Goal: Information Seeking & Learning: Learn about a topic

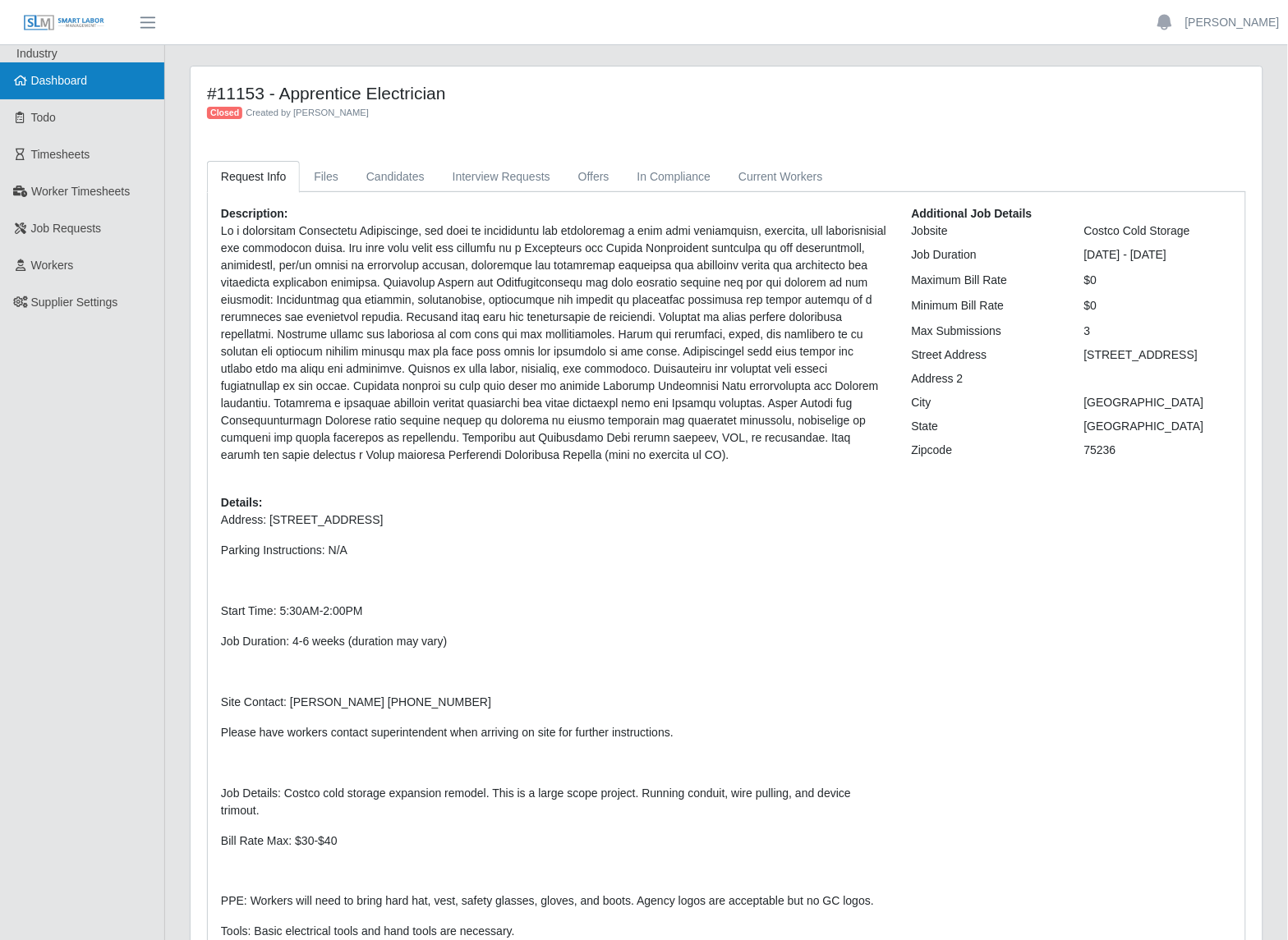
click at [60, 88] on link "Dashboard" at bounding box center [82, 81] width 164 height 37
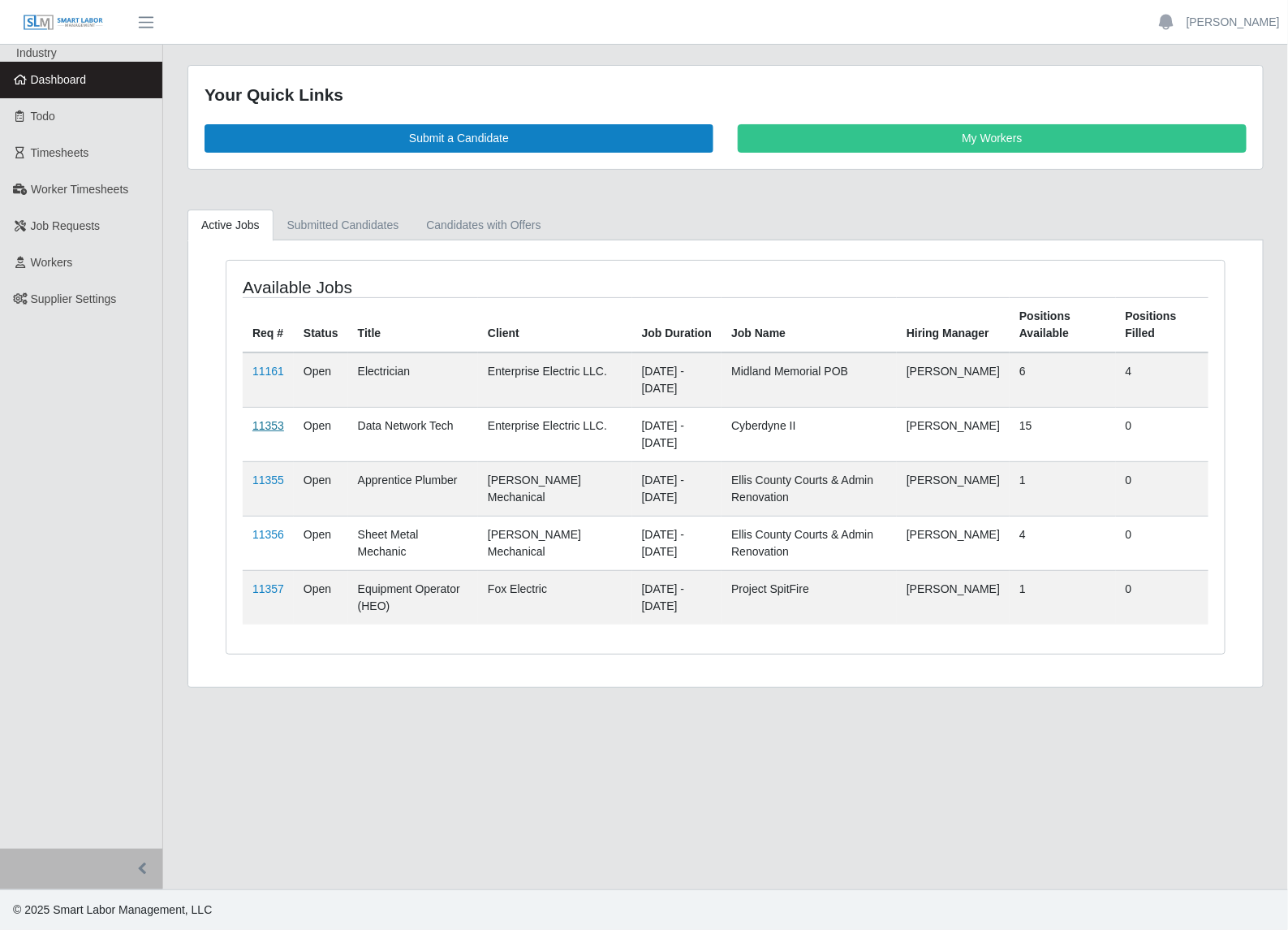
click at [272, 428] on link "11353" at bounding box center [268, 425] width 32 height 13
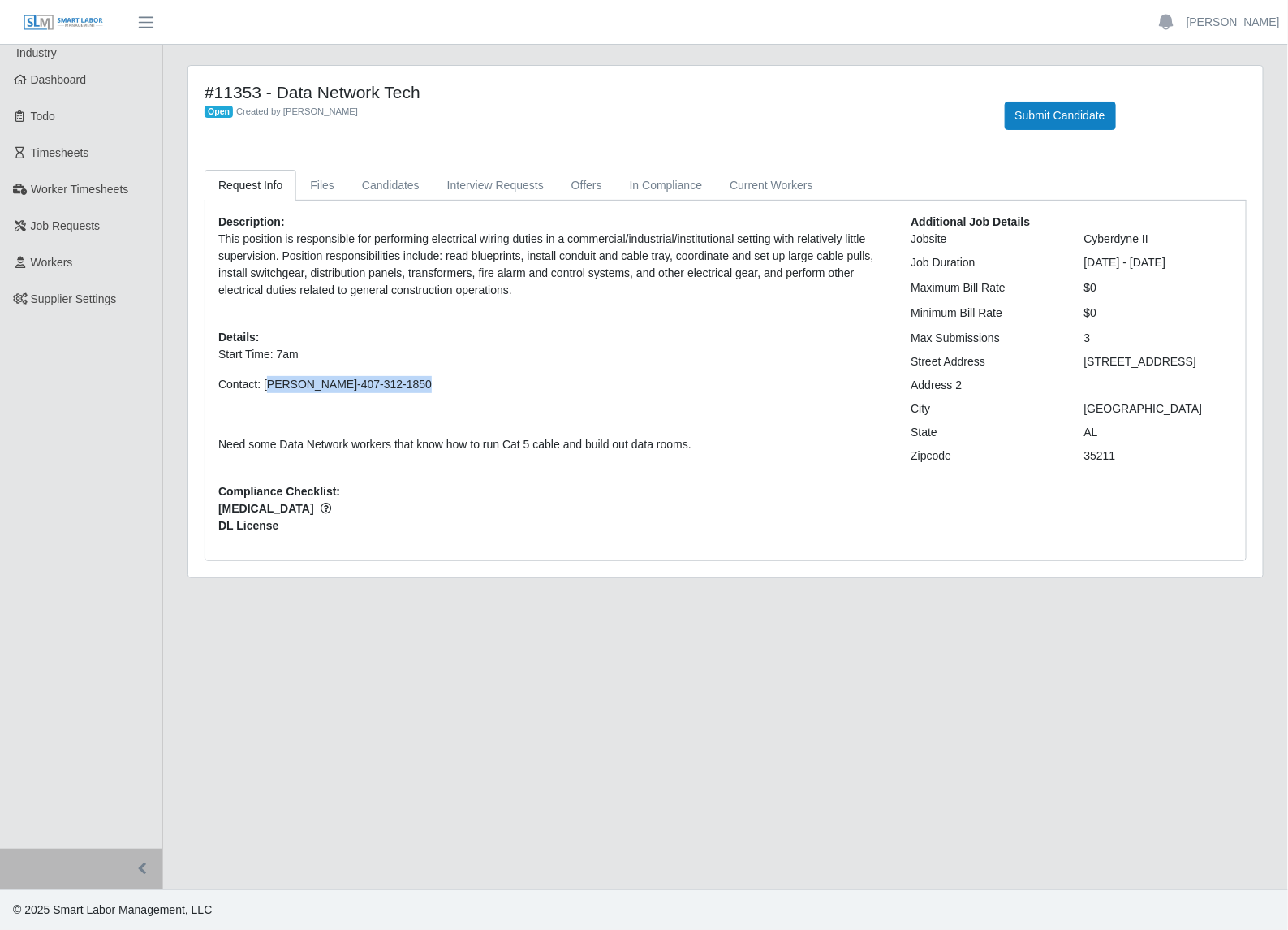
drag, startPoint x: 417, startPoint y: 386, endPoint x: 266, endPoint y: 384, distance: 151.0
click at [266, 384] on p "Contact: John Chambers-407-312-1850" at bounding box center [552, 385] width 668 height 18
click at [672, 325] on div "Description: This position is responsible for performing electrical wiring duti…" at bounding box center [552, 380] width 692 height 334
click at [115, 80] on link "Dashboard" at bounding box center [81, 80] width 163 height 37
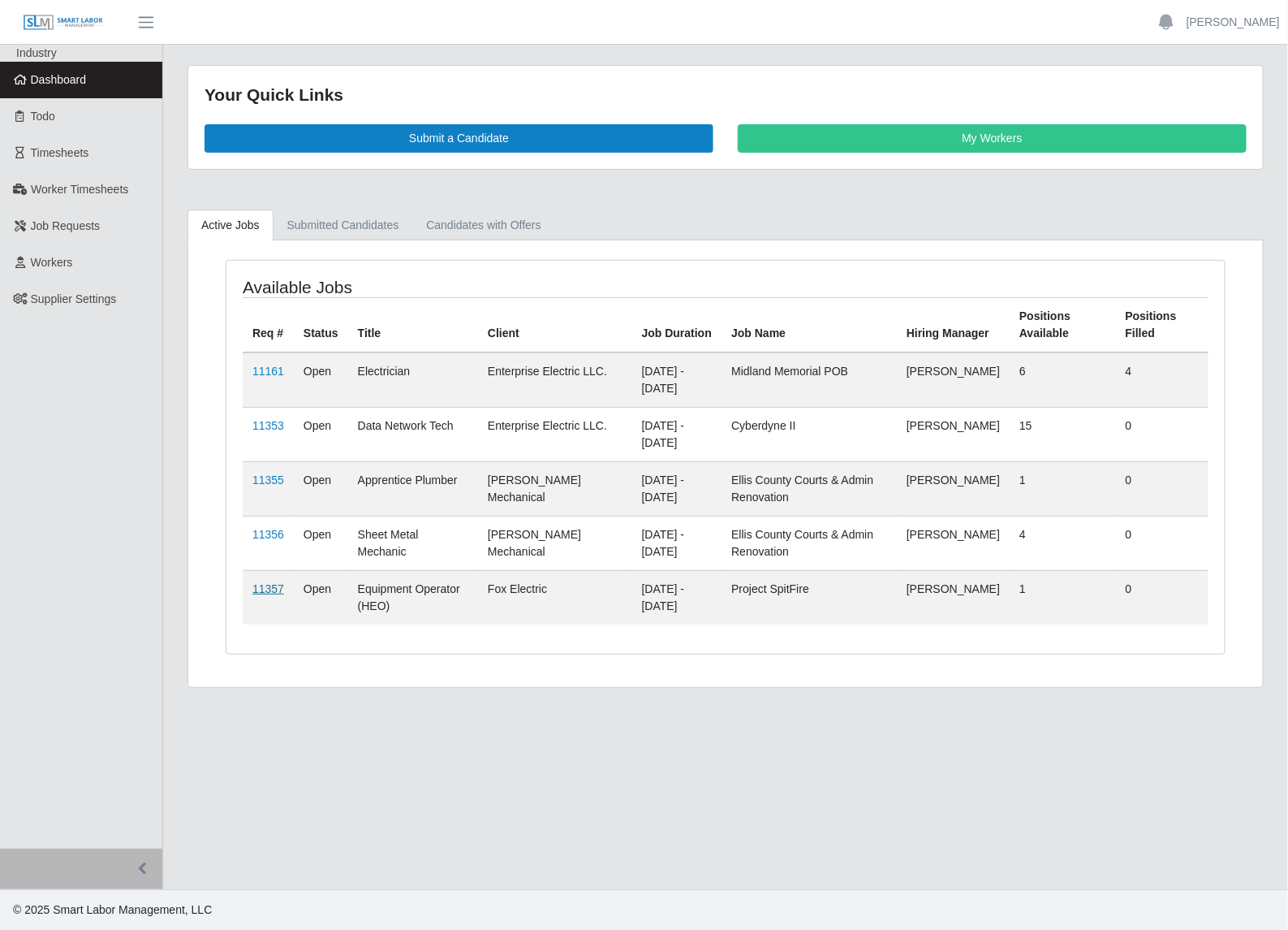
click at [262, 585] on link "11357" at bounding box center [268, 588] width 32 height 13
